Goal: Transaction & Acquisition: Download file/media

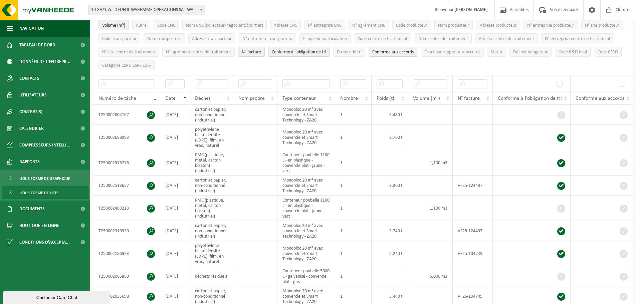
scroll to position [72, 0]
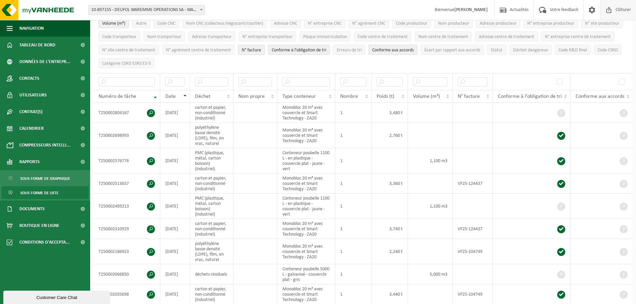
click at [622, 10] on span "Clôturer" at bounding box center [623, 10] width 19 height 20
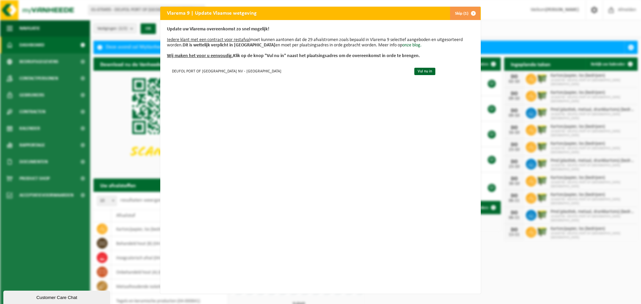
click at [471, 13] on span "button" at bounding box center [473, 13] width 13 height 13
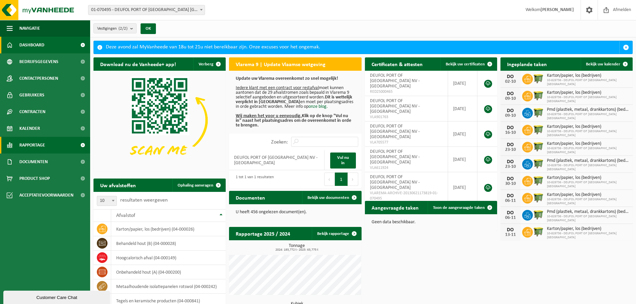
click at [67, 145] on link "Rapportage" at bounding box center [45, 145] width 90 height 17
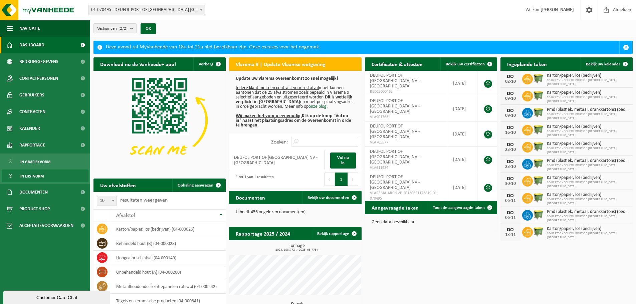
click at [48, 175] on link "In lijstvorm" at bounding box center [45, 176] width 87 height 13
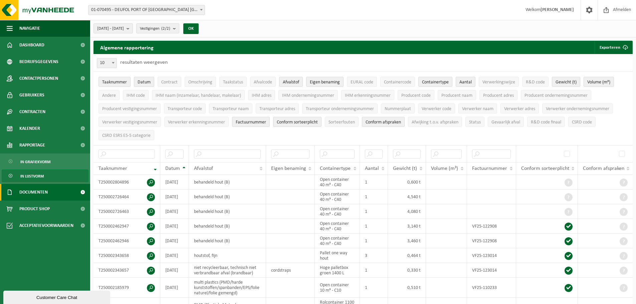
click at [30, 192] on span "Documenten" at bounding box center [33, 192] width 28 height 17
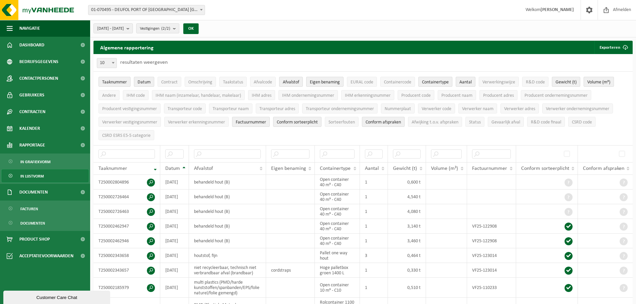
click at [38, 175] on span "In lijstvorm" at bounding box center [31, 176] width 23 height 13
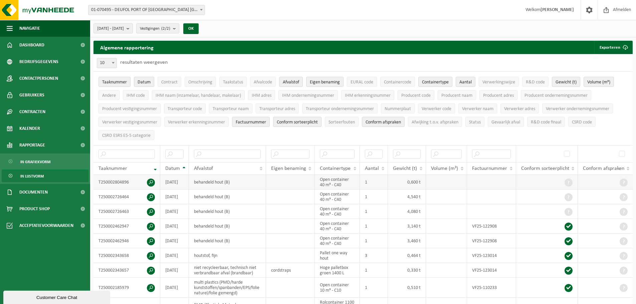
click at [153, 179] on span at bounding box center [151, 183] width 8 height 8
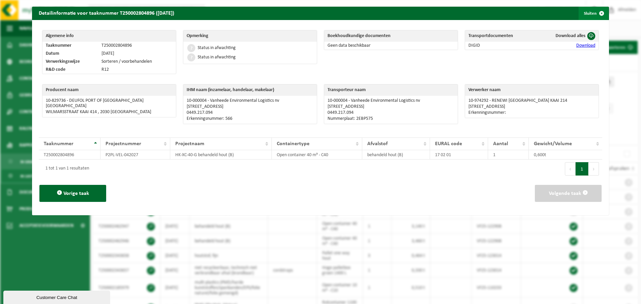
click at [596, 13] on span "button" at bounding box center [601, 13] width 13 height 13
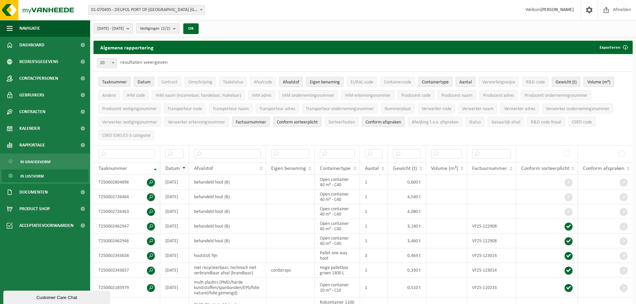
click at [184, 169] on th "Datum" at bounding box center [174, 168] width 29 height 13
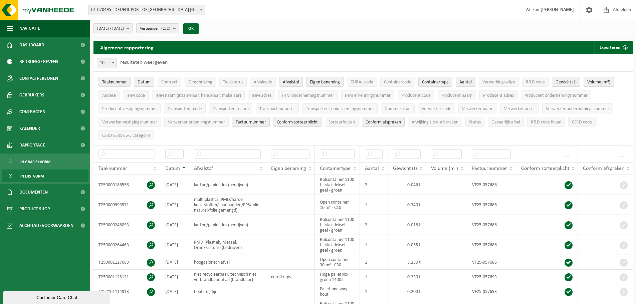
click at [133, 28] on b "submit" at bounding box center [130, 28] width 6 height 9
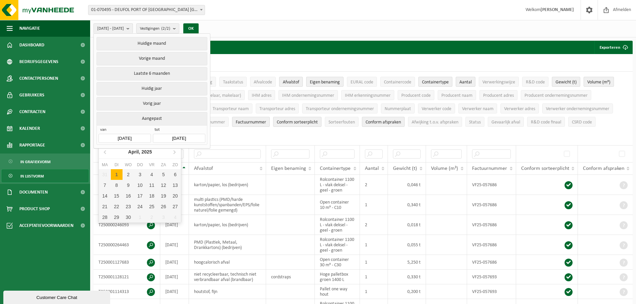
click at [145, 137] on input "2025-04-01" at bounding box center [124, 138] width 52 height 9
click at [104, 151] on icon at bounding box center [105, 152] width 11 height 11
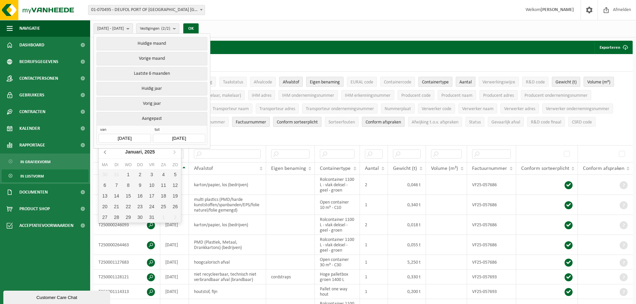
click at [104, 151] on icon at bounding box center [105, 152] width 11 height 11
click at [175, 152] on icon at bounding box center [174, 152] width 11 height 11
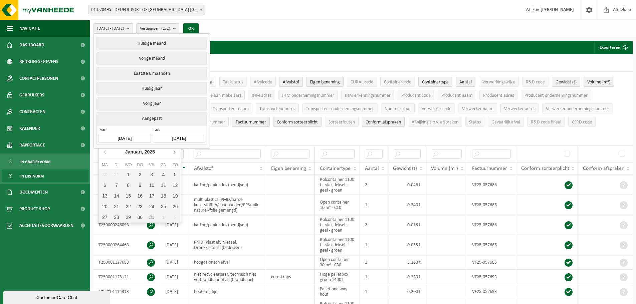
click at [175, 152] on icon at bounding box center [174, 152] width 11 height 11
click at [105, 154] on icon at bounding box center [105, 152] width 2 height 3
click at [130, 176] on div "1" at bounding box center [128, 174] width 12 height 11
type input "[DATE]"
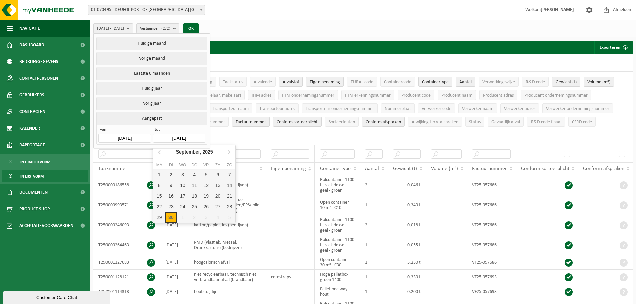
click at [189, 139] on input "[DATE]" at bounding box center [179, 138] width 52 height 9
click at [161, 152] on icon at bounding box center [160, 152] width 11 height 11
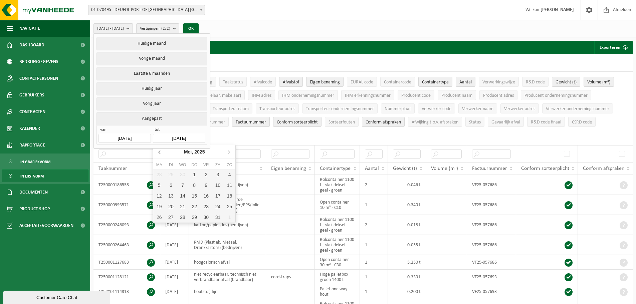
click at [161, 152] on icon at bounding box center [160, 152] width 11 height 11
click at [161, 152] on nav "Januari, 2025" at bounding box center [194, 152] width 82 height 14
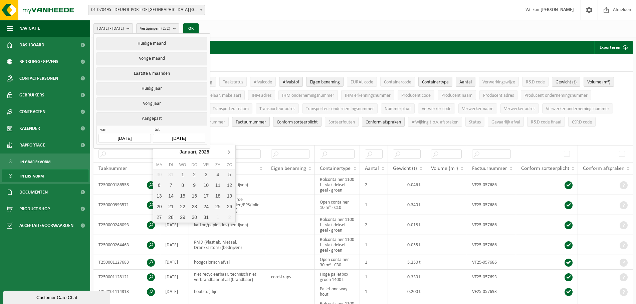
click at [226, 153] on icon at bounding box center [228, 152] width 11 height 11
click at [229, 153] on icon at bounding box center [228, 152] width 11 height 11
click at [182, 216] on div "30" at bounding box center [183, 217] width 12 height 11
type input "2025-04-30"
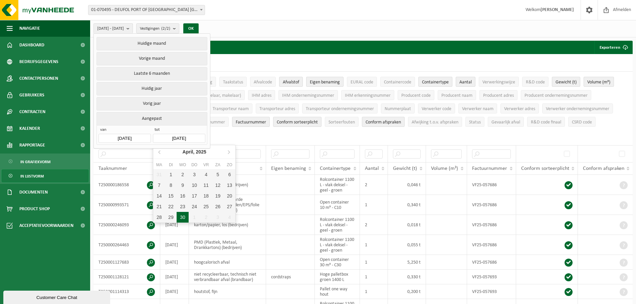
type input "[DATE]"
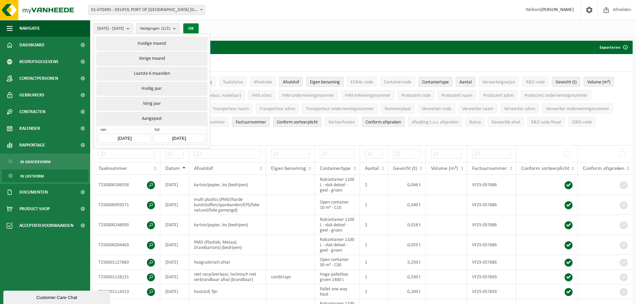
click at [199, 28] on button "OK" at bounding box center [190, 28] width 15 height 11
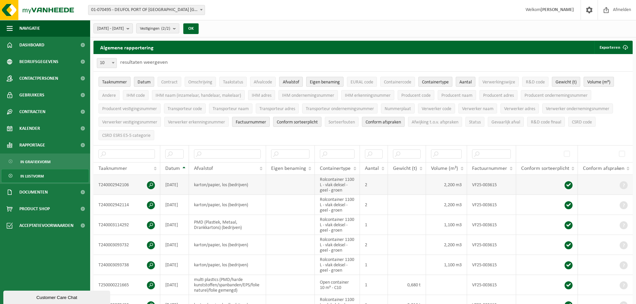
click at [150, 181] on span at bounding box center [151, 185] width 8 height 8
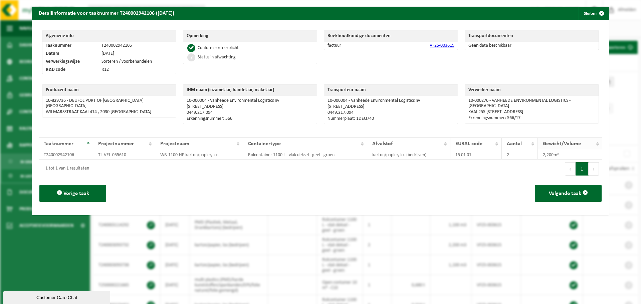
click at [560, 144] on span "Gewicht/Volume" at bounding box center [562, 143] width 38 height 5
click at [551, 155] on td "2,200m³" at bounding box center [570, 154] width 64 height 9
click at [596, 14] on span "button" at bounding box center [601, 13] width 13 height 13
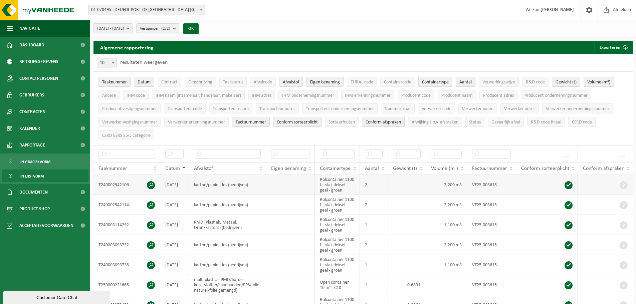
click at [149, 185] on span at bounding box center [151, 185] width 8 height 8
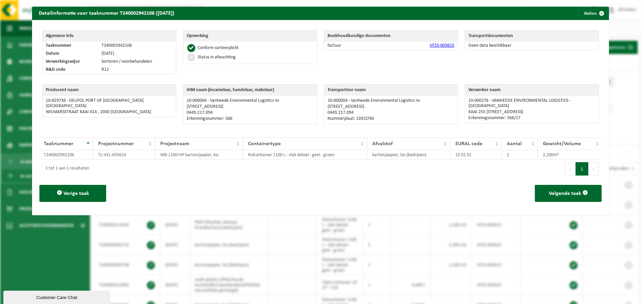
click at [431, 46] on link "VF25-003615" at bounding box center [442, 45] width 25 height 5
click at [595, 11] on span "button" at bounding box center [601, 13] width 13 height 13
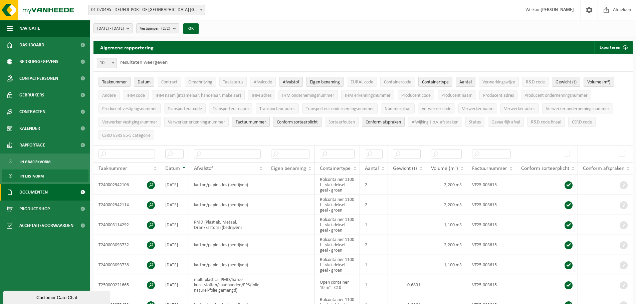
click at [55, 190] on link "Documenten" at bounding box center [45, 192] width 90 height 17
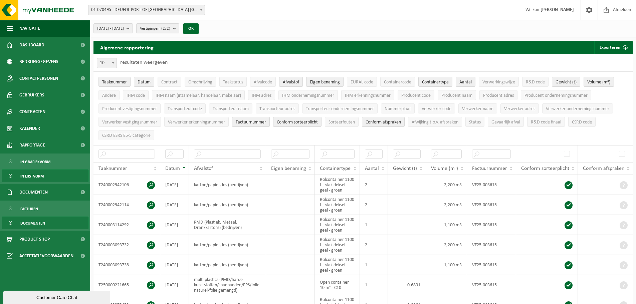
click at [36, 224] on span "Documenten" at bounding box center [32, 223] width 25 height 13
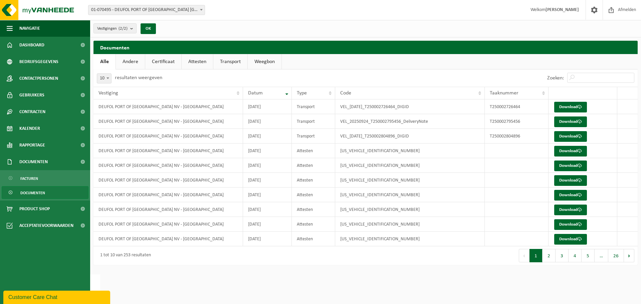
click at [200, 63] on link "Attesten" at bounding box center [197, 61] width 31 height 15
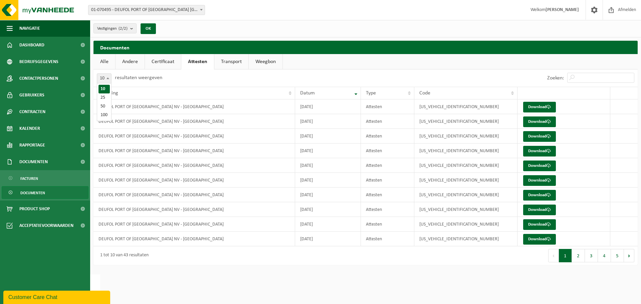
click at [110, 80] on span at bounding box center [107, 78] width 7 height 9
select select "100"
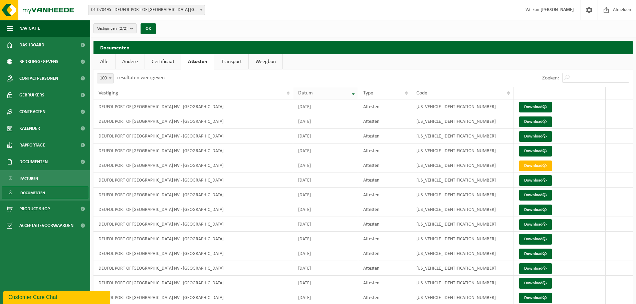
click at [353, 93] on th "Datum" at bounding box center [325, 93] width 65 height 13
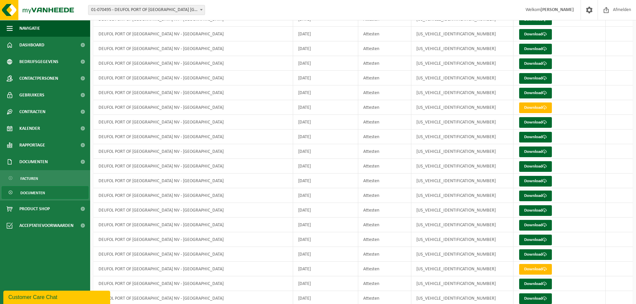
scroll to position [88, 0]
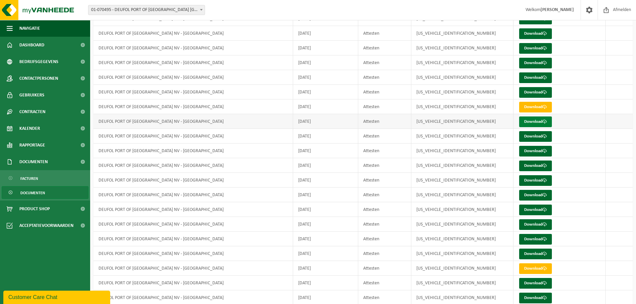
click at [531, 121] on link "Download" at bounding box center [535, 121] width 33 height 11
click at [532, 135] on link "Download" at bounding box center [535, 136] width 33 height 11
click at [533, 255] on link "Download" at bounding box center [535, 254] width 33 height 11
click at [533, 193] on link "Download" at bounding box center [535, 195] width 33 height 11
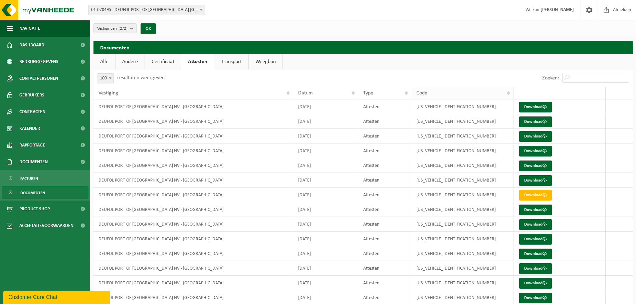
click at [505, 94] on th "Code" at bounding box center [462, 93] width 102 height 13
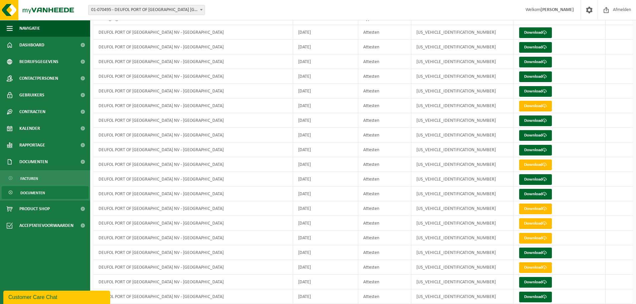
scroll to position [103, 0]
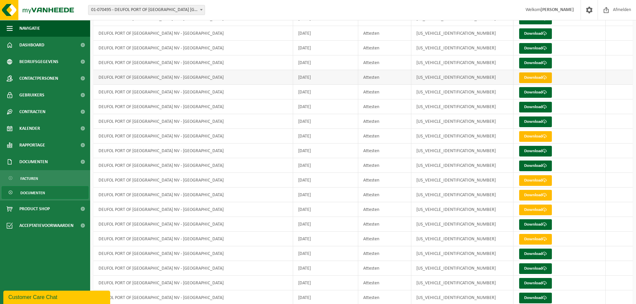
click at [535, 76] on link "Download" at bounding box center [535, 77] width 33 height 11
click at [618, 12] on span "Afmelden" at bounding box center [621, 10] width 21 height 20
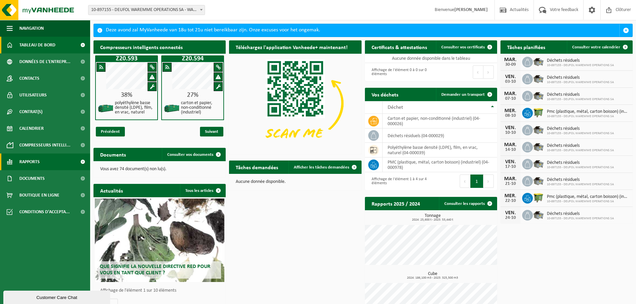
click at [81, 161] on span at bounding box center [82, 162] width 15 height 17
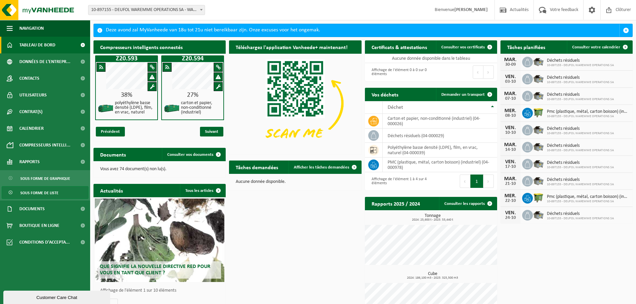
click at [65, 191] on link "Sous forme de liste" at bounding box center [45, 192] width 87 height 13
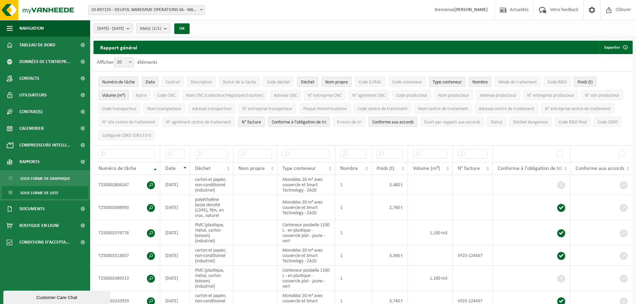
click at [128, 81] on span "Numéro de tâche" at bounding box center [118, 82] width 33 height 5
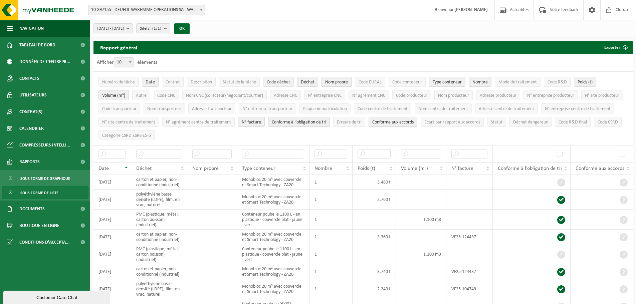
click at [286, 84] on span "Code déchet" at bounding box center [278, 82] width 23 height 5
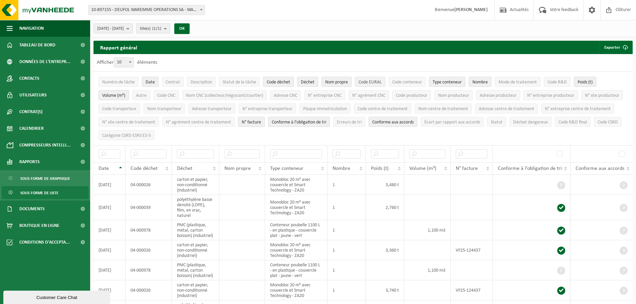
click at [376, 80] on span "Code EURAL" at bounding box center [369, 82] width 23 height 5
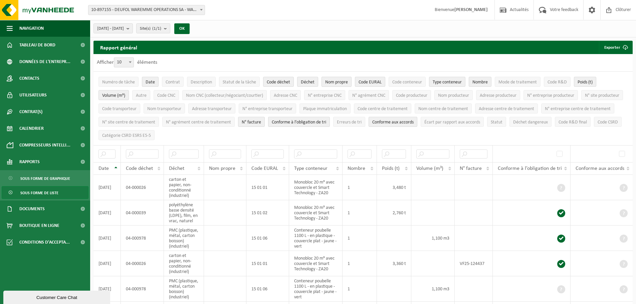
click at [341, 82] on span "Nom propre" at bounding box center [336, 82] width 23 height 5
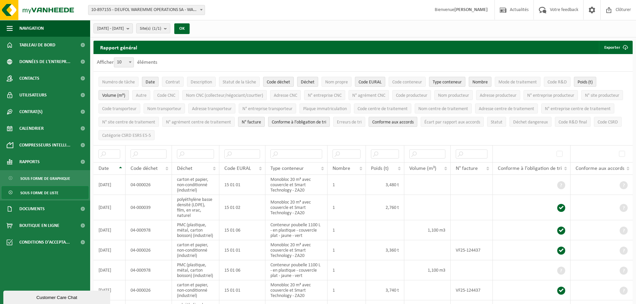
click at [481, 84] on span "Nombre" at bounding box center [479, 82] width 15 height 5
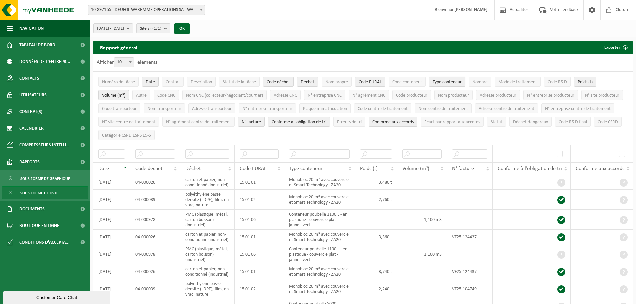
click at [458, 83] on span "Type conteneur" at bounding box center [447, 82] width 29 height 5
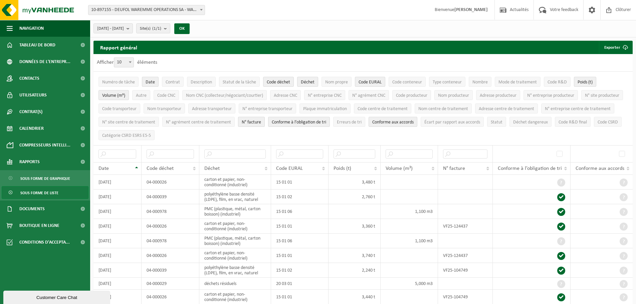
click at [261, 120] on span "N° facture" at bounding box center [251, 122] width 19 height 5
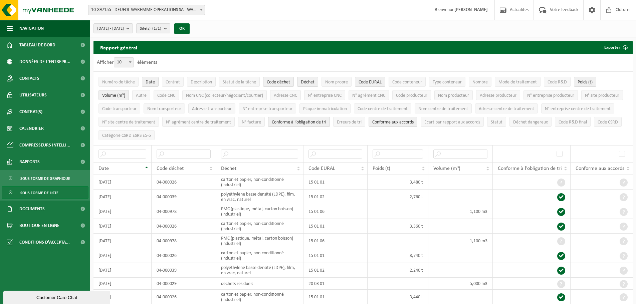
click at [326, 121] on span "Conforme à l’obligation de tri" at bounding box center [299, 122] width 54 height 5
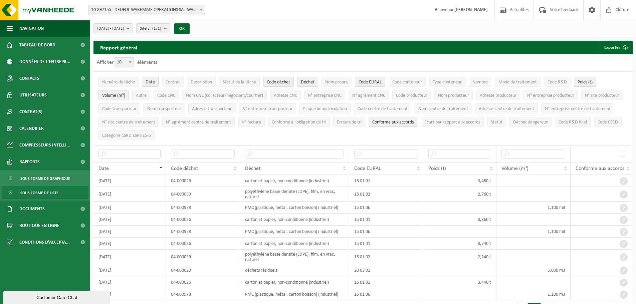
click at [414, 121] on span "Conforme aux accords" at bounding box center [392, 122] width 41 height 5
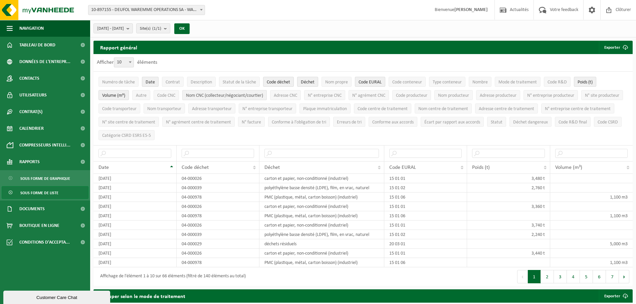
click at [194, 93] on span "Nom CNC (collecteur/négociant/courtier)" at bounding box center [224, 95] width 77 height 5
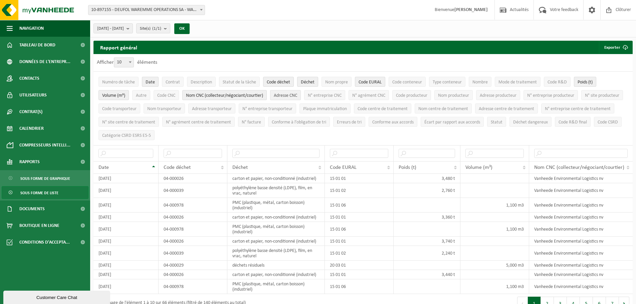
click at [282, 94] on span "Adresse CNC" at bounding box center [285, 95] width 23 height 5
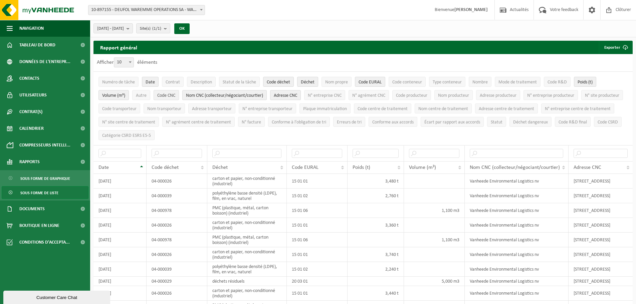
click at [168, 95] on span "Code CNC" at bounding box center [166, 95] width 18 height 5
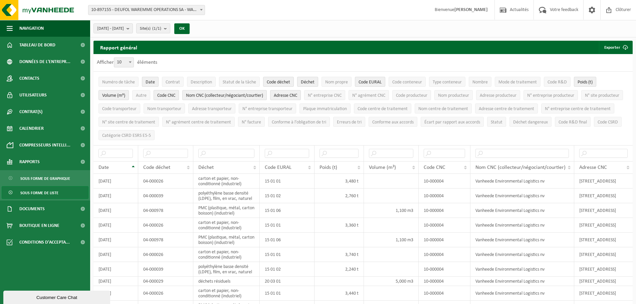
click at [168, 95] on span "Code CNC" at bounding box center [166, 95] width 18 height 5
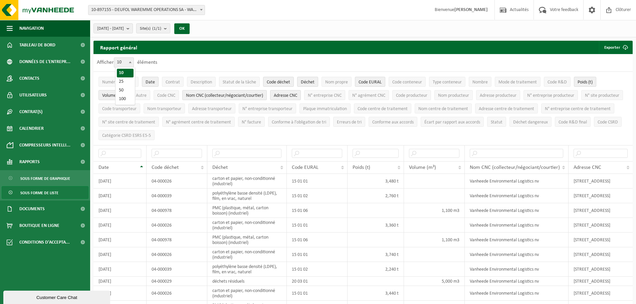
click at [131, 61] on span at bounding box center [130, 62] width 7 height 9
click at [131, 58] on select "10 25 50 100" at bounding box center [125, 57] width 20 height 0
select select "100"
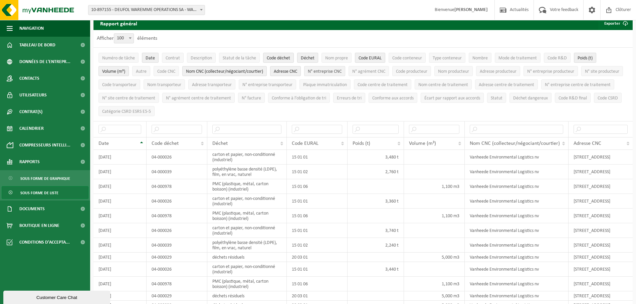
click at [334, 71] on span "N° entreprise CNC" at bounding box center [325, 71] width 34 height 5
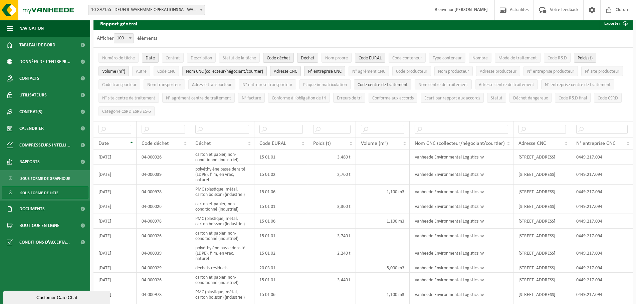
click at [411, 87] on button "Code centre de traitement" at bounding box center [382, 84] width 57 height 10
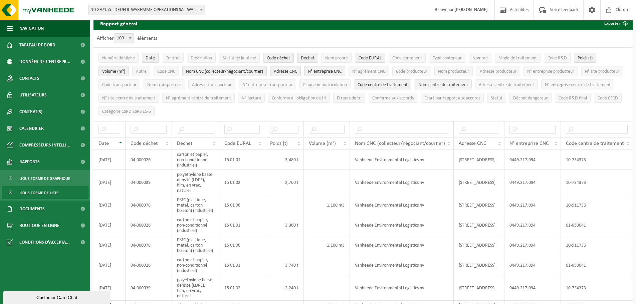
click at [468, 85] on span "Nom centre de traitement" at bounding box center [443, 84] width 50 height 5
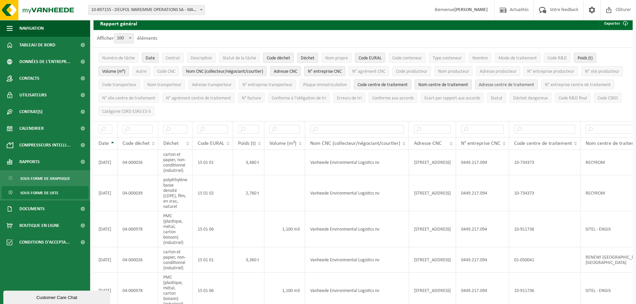
click at [527, 84] on span "Adresse centre de traitement" at bounding box center [506, 84] width 55 height 5
click at [545, 87] on span "N° entreprise centre de traitement" at bounding box center [578, 84] width 66 height 5
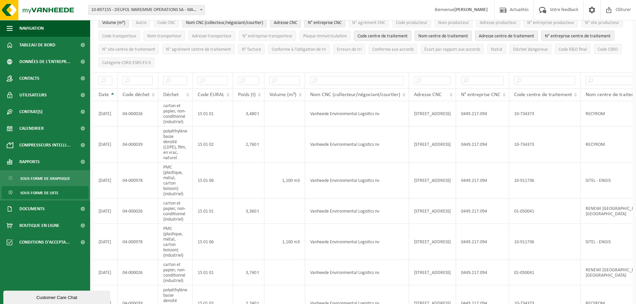
scroll to position [68, 0]
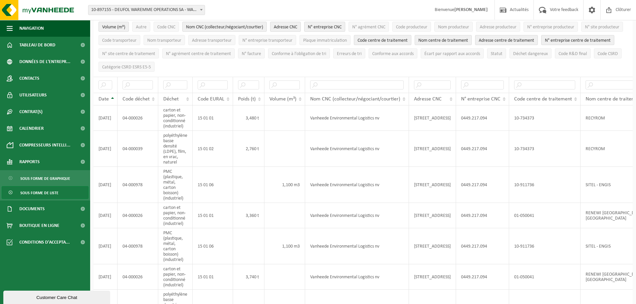
click at [408, 38] on span "Code centre de traitement" at bounding box center [382, 40] width 50 height 5
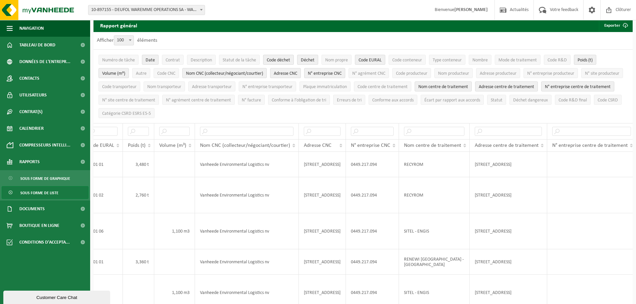
scroll to position [24, 0]
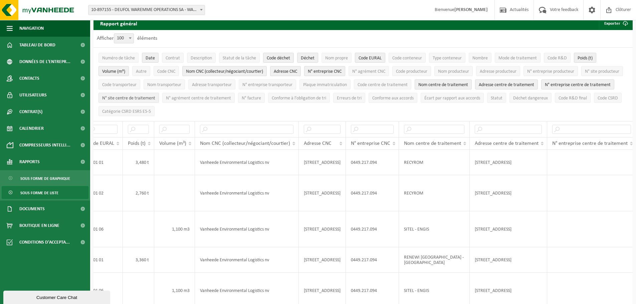
click at [155, 96] on span "N° site centre de traitement" at bounding box center [128, 98] width 53 height 5
click at [408, 83] on span "Code centre de traitement" at bounding box center [382, 84] width 50 height 5
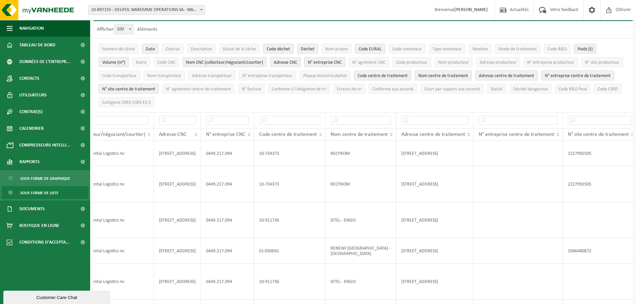
scroll to position [35, 0]
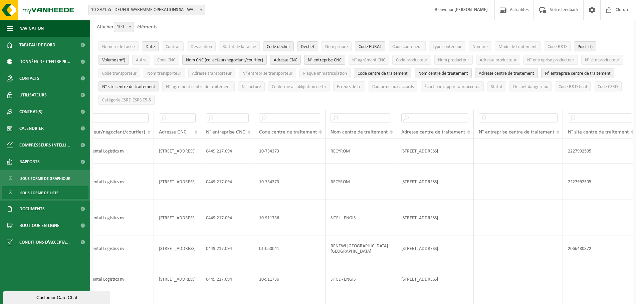
click at [408, 74] on span "Code centre de traitement" at bounding box center [382, 73] width 50 height 5
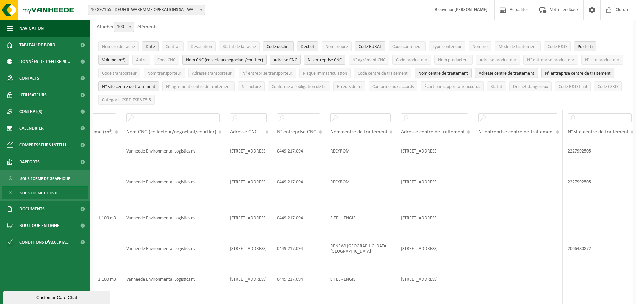
scroll to position [0, 0]
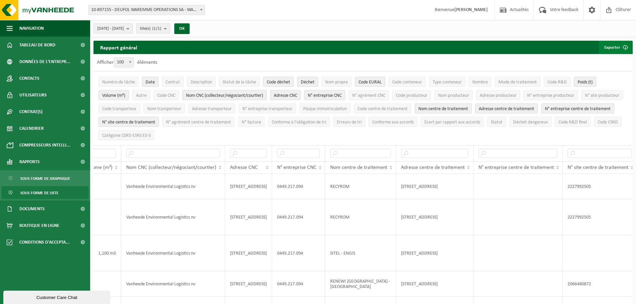
click at [619, 48] on span "submit" at bounding box center [624, 47] width 13 height 13
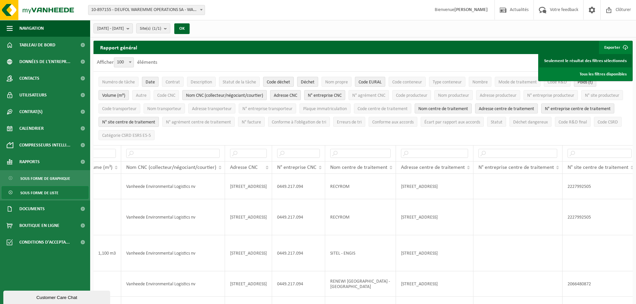
click at [610, 63] on link "Seulement le résultat des filtres sélectionnés" at bounding box center [585, 60] width 92 height 13
click at [505, 81] on span "Mode de traitement" at bounding box center [517, 82] width 38 height 5
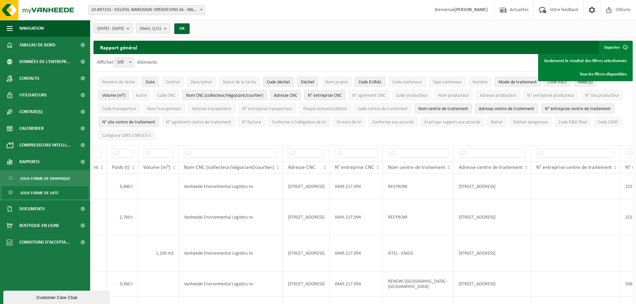
click at [552, 82] on span "Code R&D" at bounding box center [556, 82] width 19 height 5
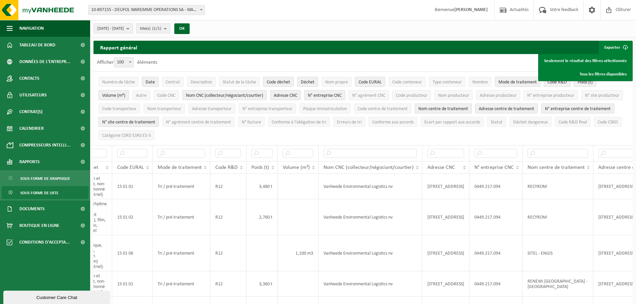
click at [616, 45] on button "Exporter" at bounding box center [615, 47] width 33 height 13
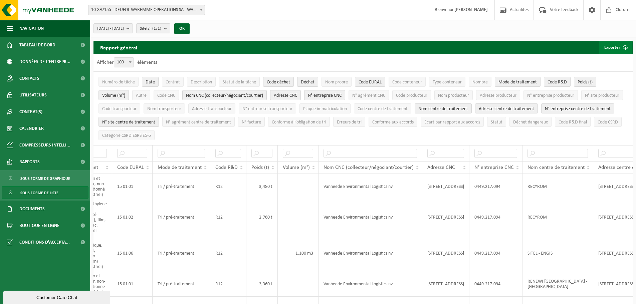
click at [616, 47] on button "Exporter" at bounding box center [615, 47] width 33 height 13
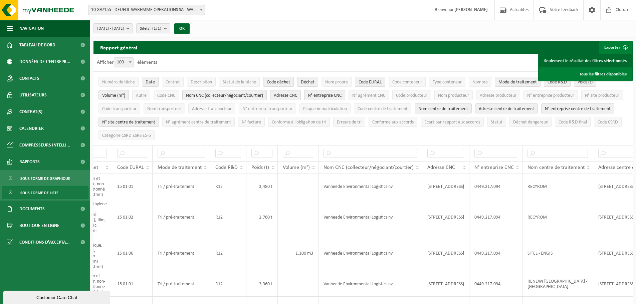
click at [610, 60] on link "Seulement le résultat des filtres sélectionnés" at bounding box center [585, 60] width 92 height 13
click at [133, 27] on b "submit" at bounding box center [130, 28] width 6 height 9
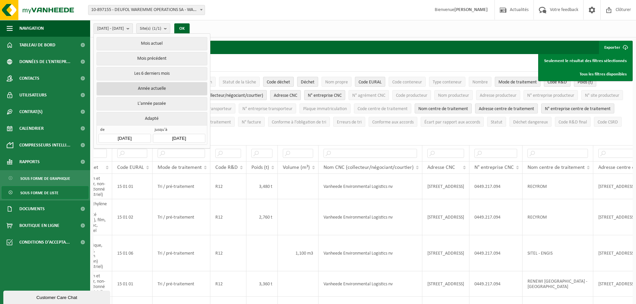
click at [160, 86] on button "Année actuelle" at bounding box center [151, 88] width 110 height 13
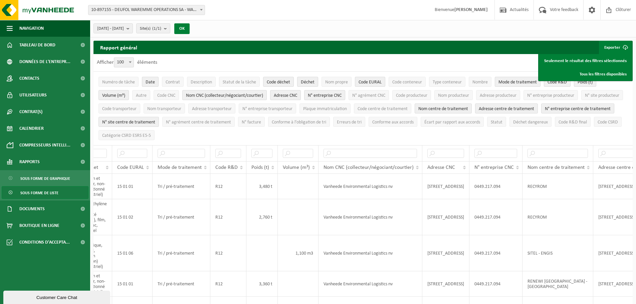
click at [190, 29] on button "OK" at bounding box center [181, 28] width 15 height 11
click at [480, 66] on div "Afficher 10 25 50 100 100 éléments" at bounding box center [362, 62] width 539 height 17
click at [613, 45] on button "Exporter" at bounding box center [615, 47] width 33 height 13
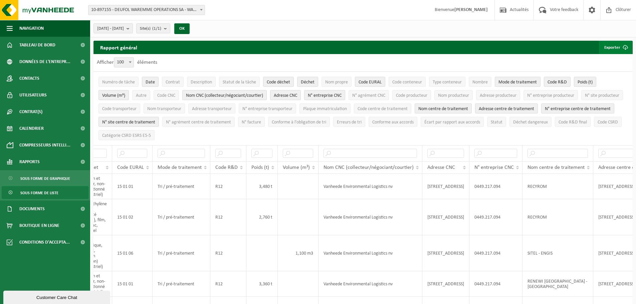
click at [609, 49] on button "Exporter" at bounding box center [615, 47] width 33 height 13
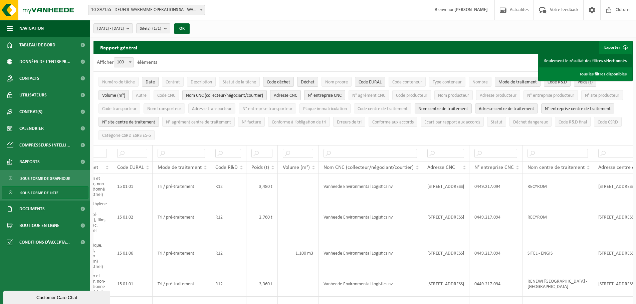
click at [598, 58] on link "Seulement le résultat des filtres sélectionnés" at bounding box center [585, 60] width 92 height 13
click at [598, 60] on link "Seulement le résultat des filtres sélectionnés" at bounding box center [585, 60] width 92 height 13
